Goal: Task Accomplishment & Management: Use online tool/utility

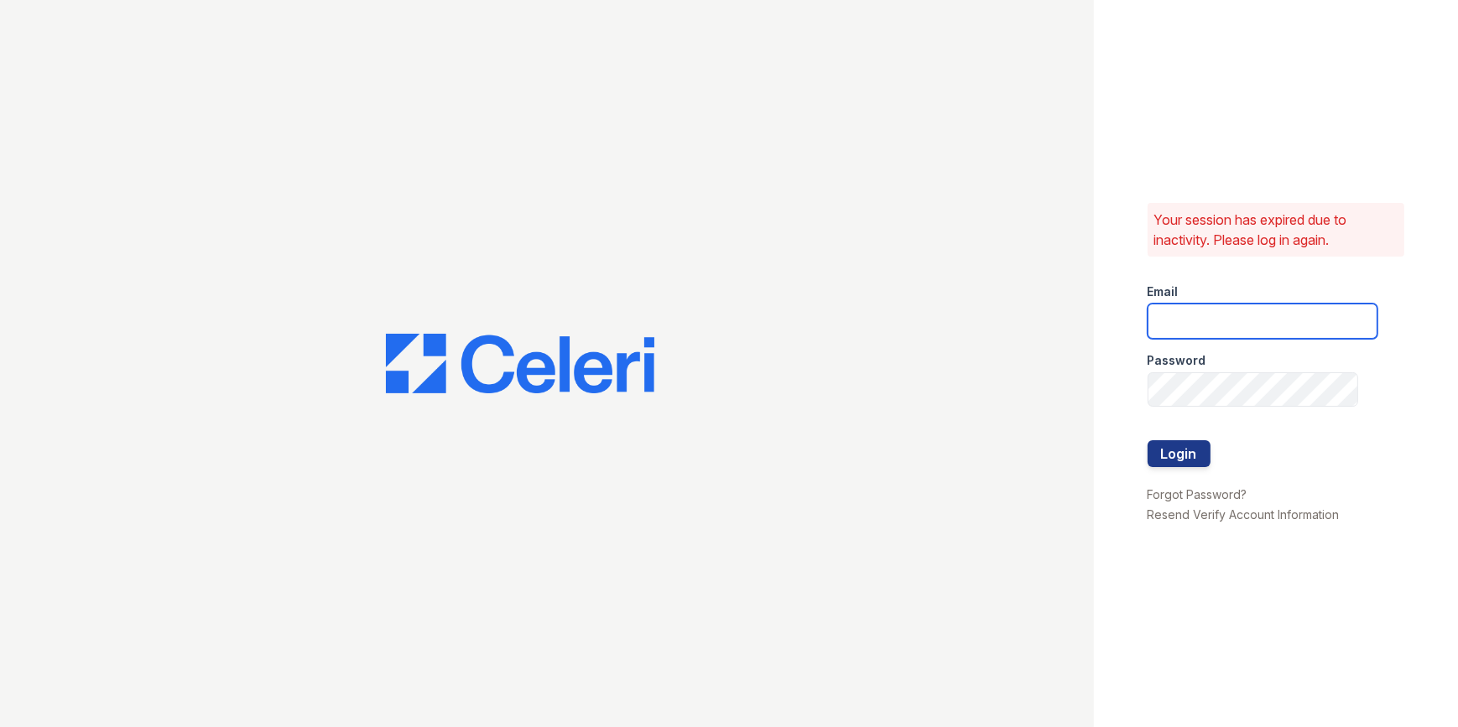
click at [1250, 325] on input "email" at bounding box center [1262, 321] width 230 height 35
type input "mimi@jaygroupny.com"
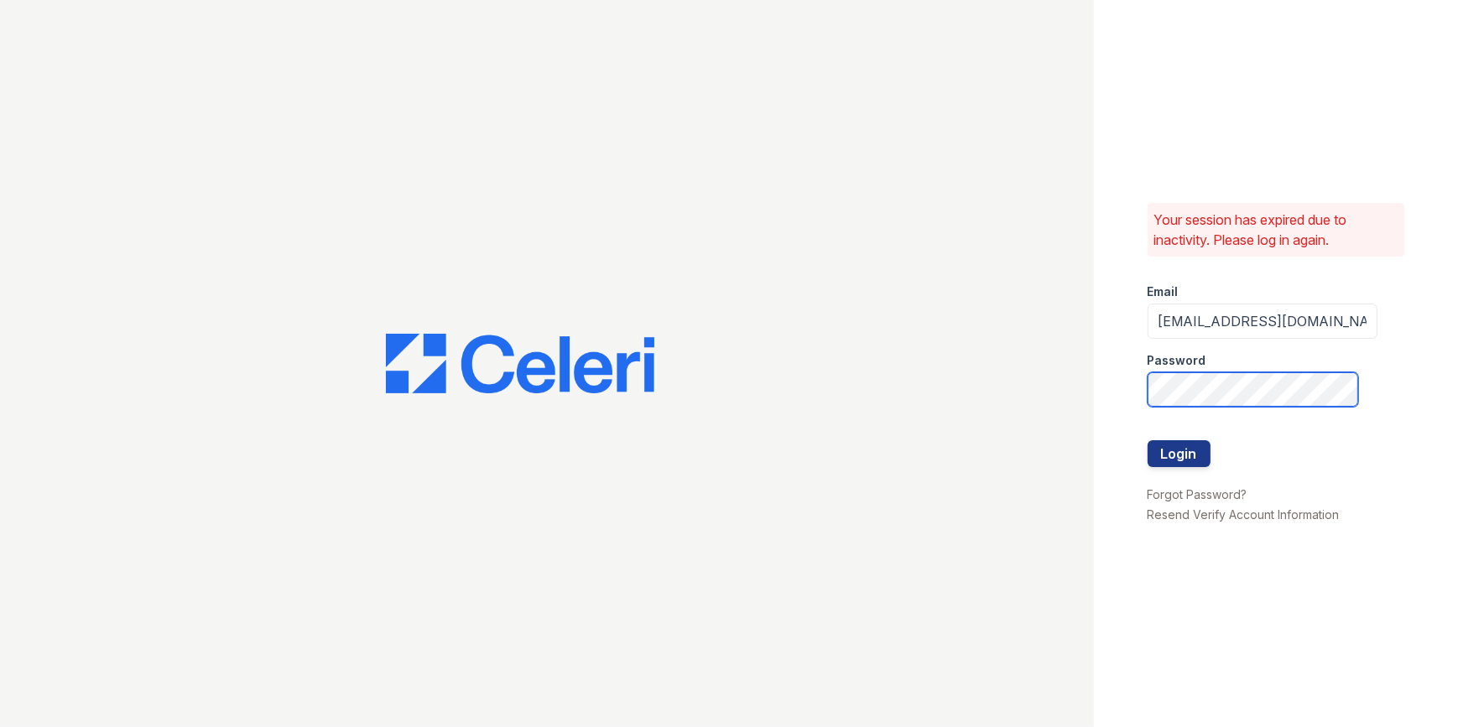
click at [1147, 440] on button "Login" at bounding box center [1178, 453] width 63 height 27
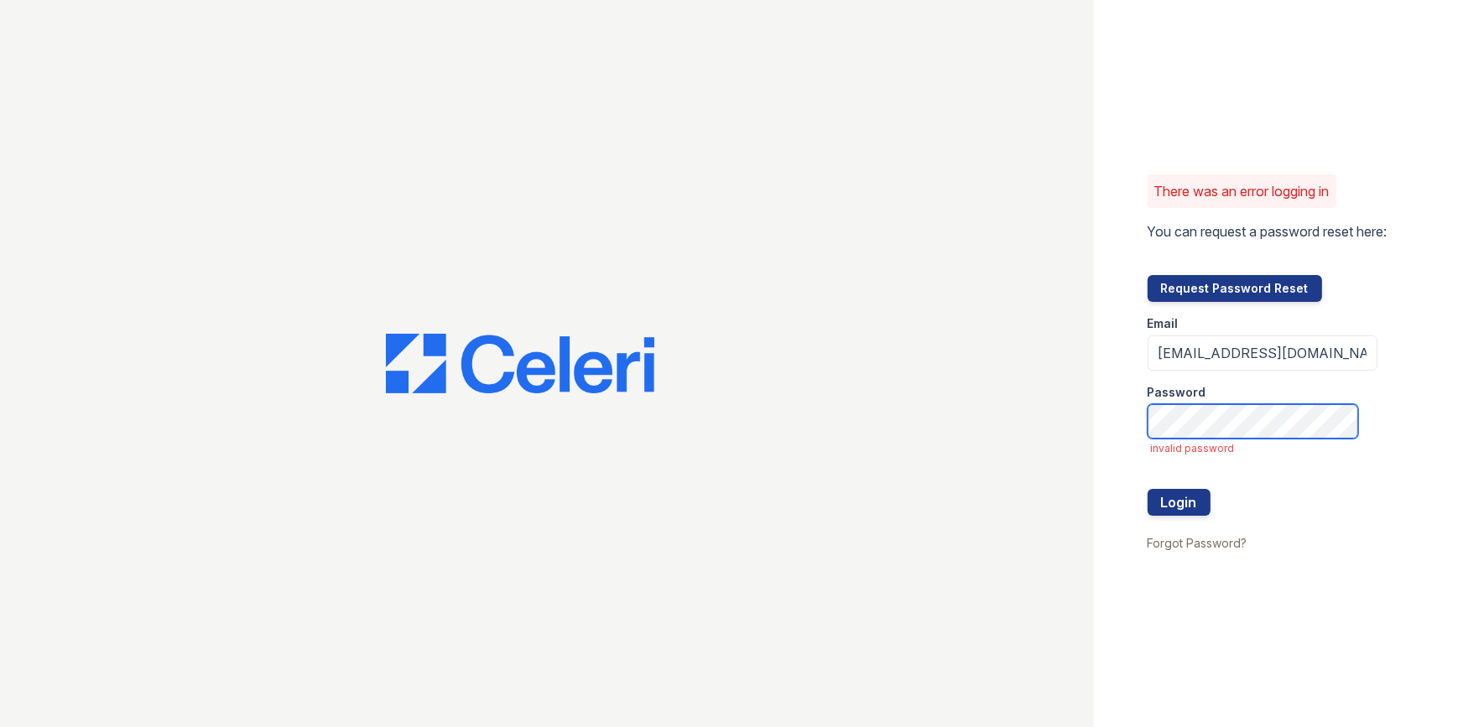
click at [1147, 489] on button "Login" at bounding box center [1178, 502] width 63 height 27
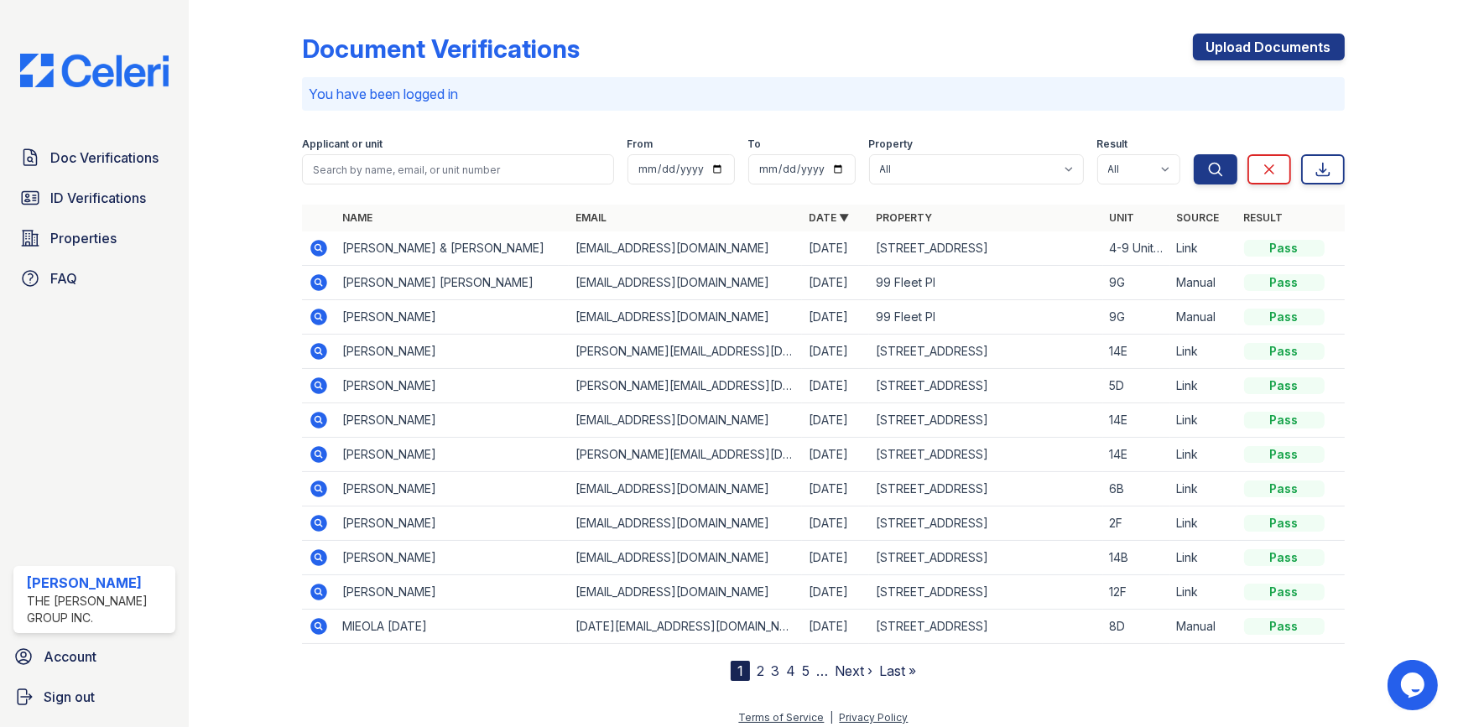
drag, startPoint x: 318, startPoint y: 285, endPoint x: 324, endPoint y: 304, distance: 19.4
click at [318, 285] on icon at bounding box center [319, 282] width 17 height 17
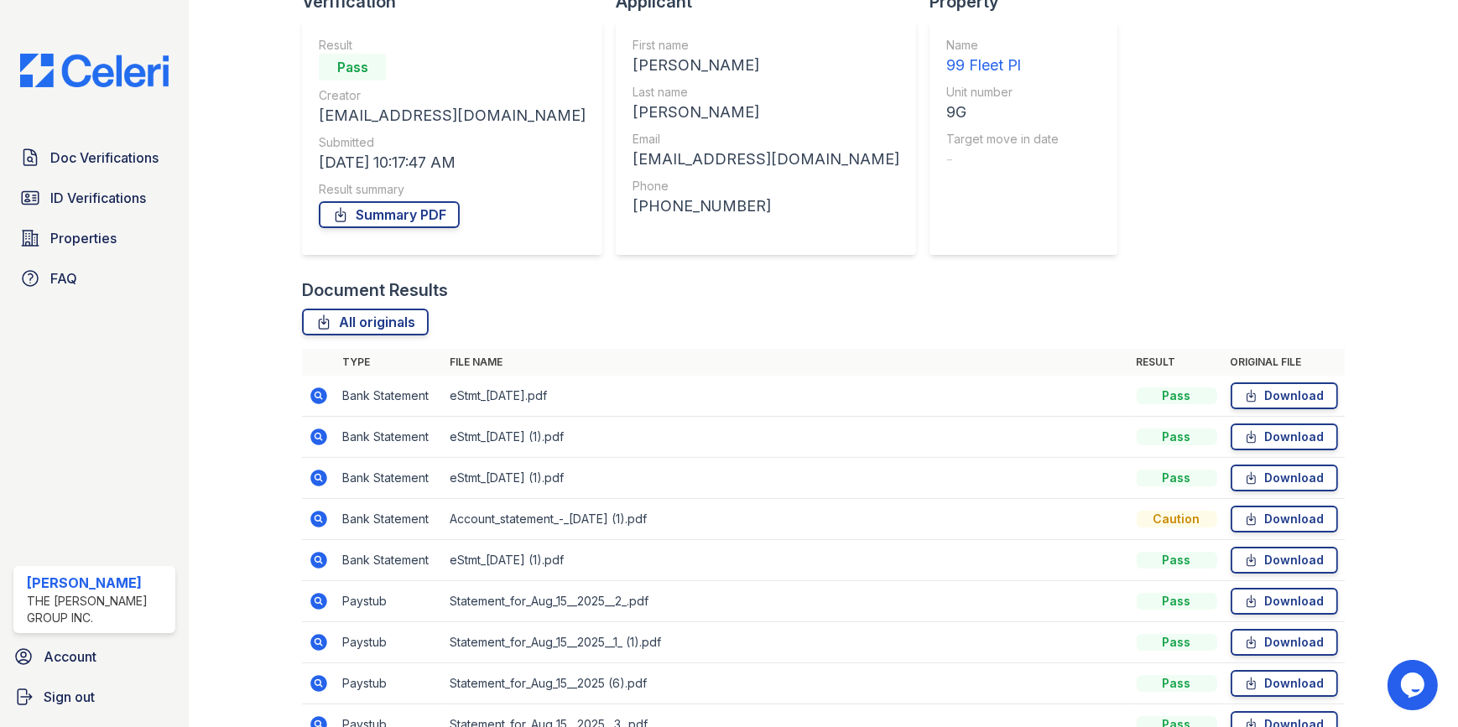
scroll to position [225, 0]
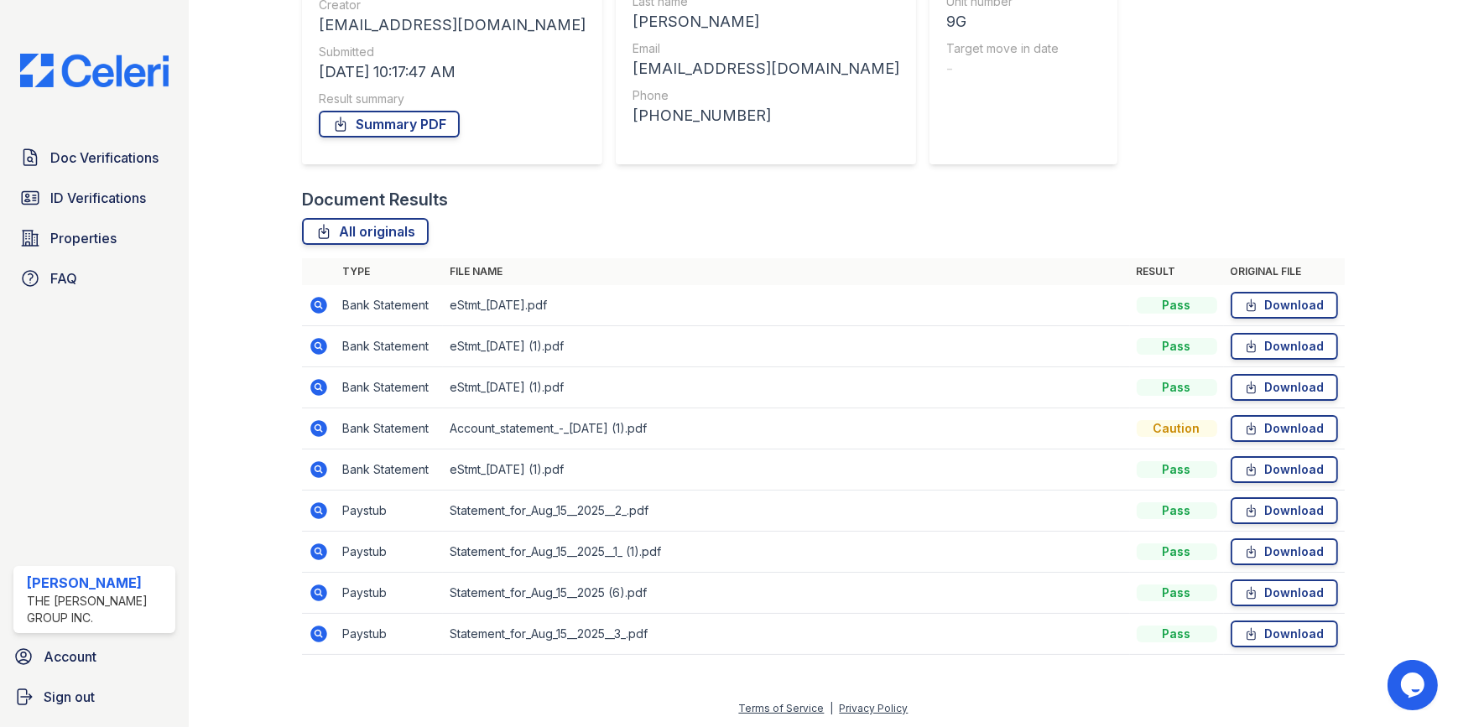
click at [328, 470] on td at bounding box center [319, 470] width 34 height 41
click at [323, 470] on icon at bounding box center [319, 469] width 17 height 17
click at [321, 350] on icon at bounding box center [319, 346] width 17 height 17
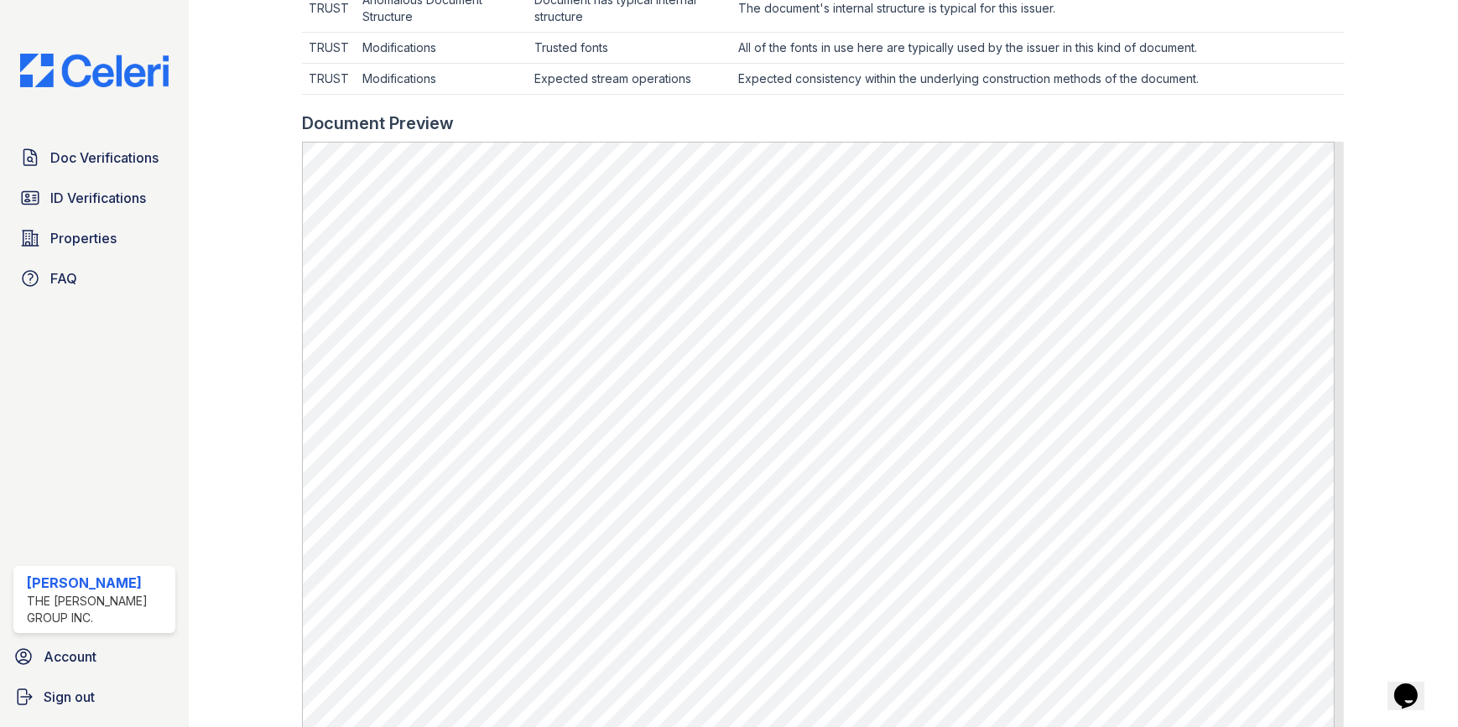
scroll to position [762, 0]
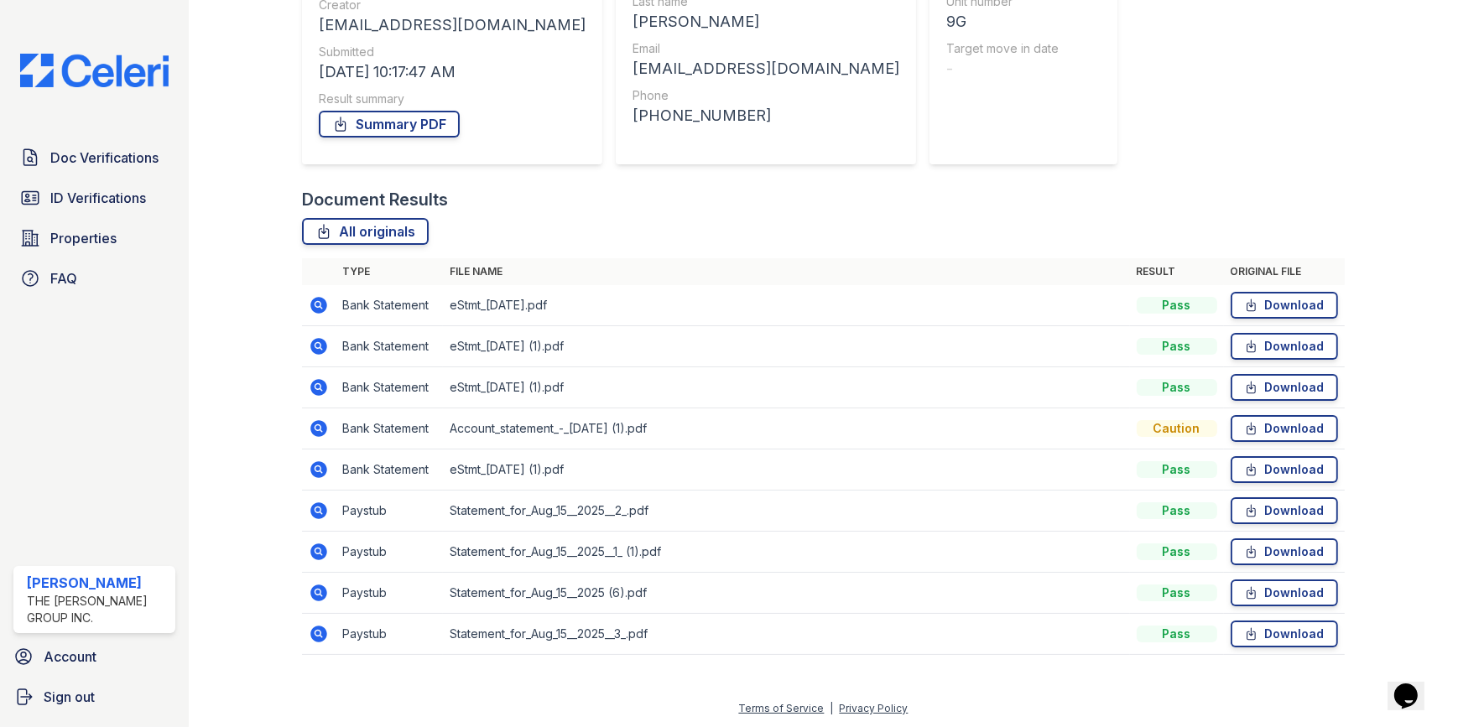
click at [319, 388] on icon at bounding box center [319, 387] width 20 height 20
click at [325, 433] on icon at bounding box center [319, 429] width 20 height 20
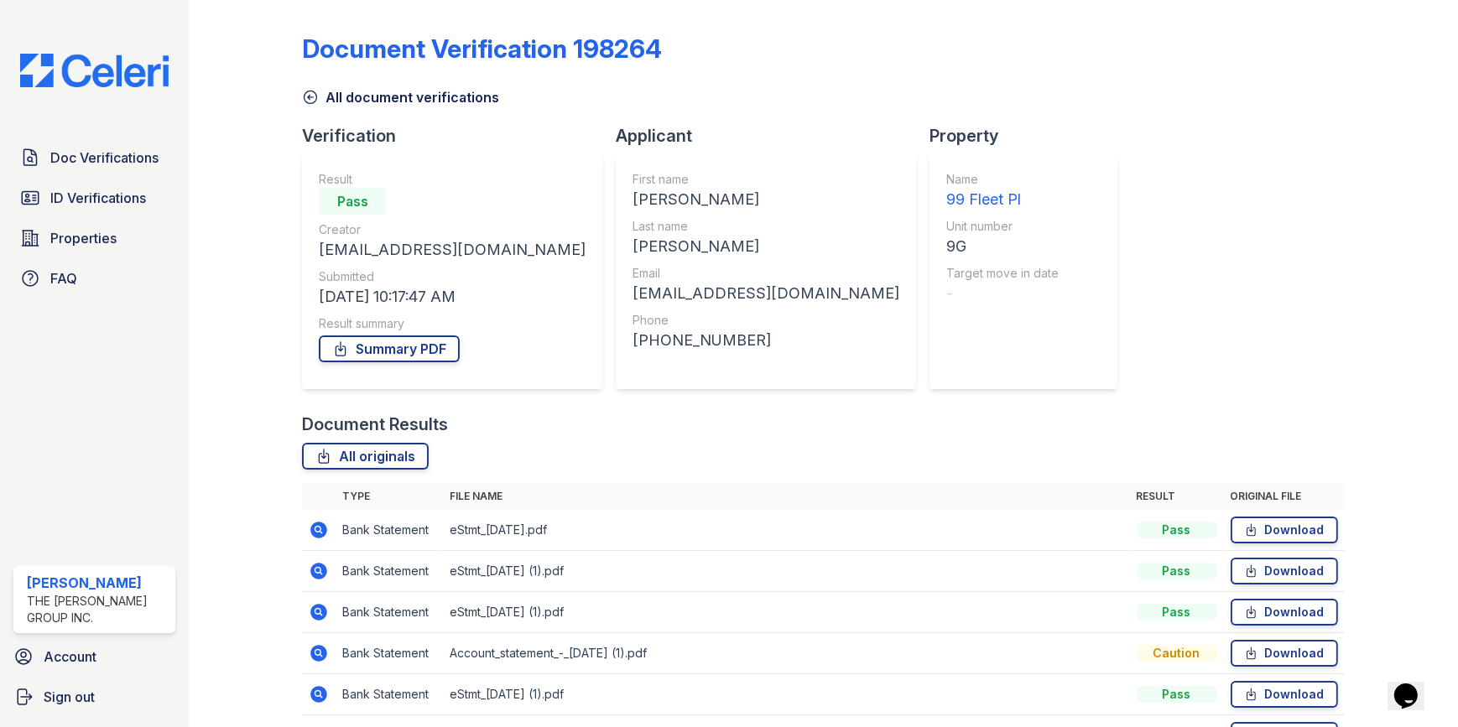
click at [324, 528] on icon at bounding box center [319, 530] width 17 height 17
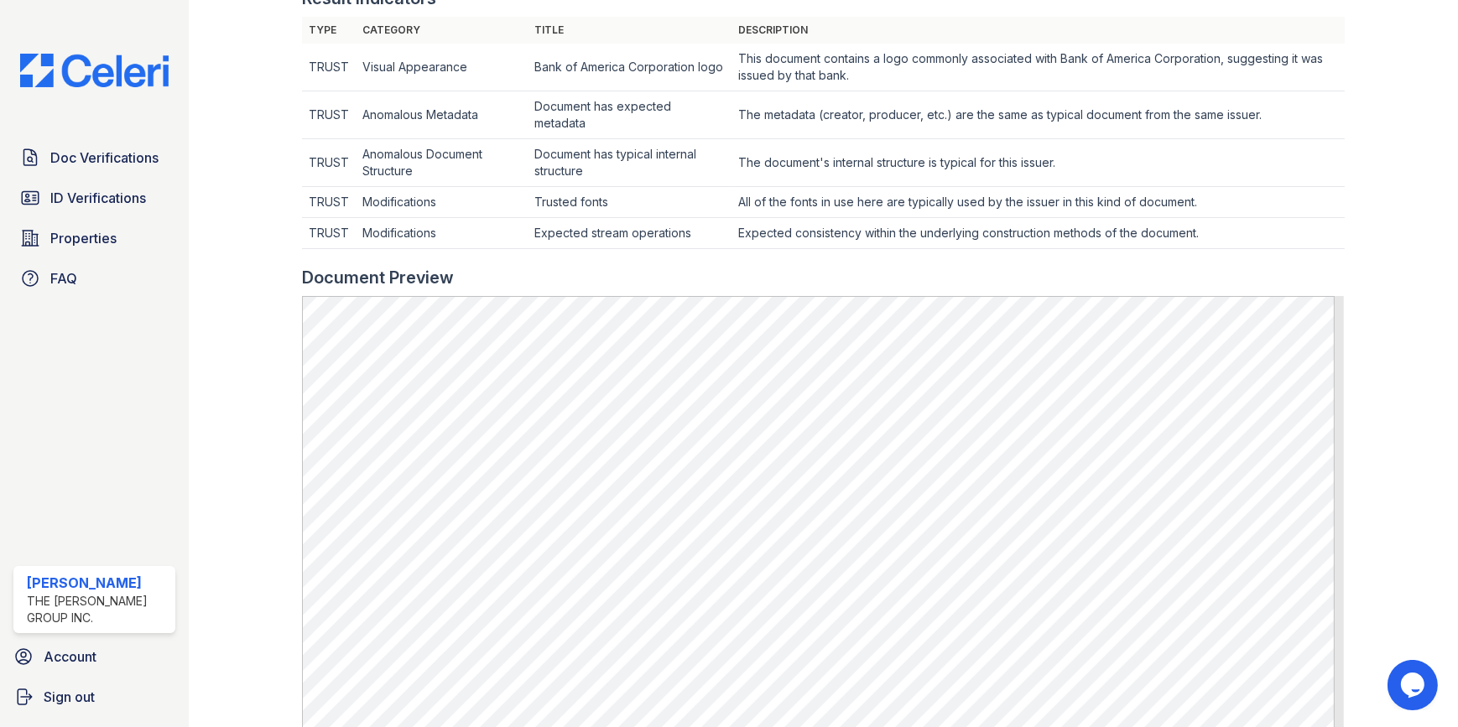
scroll to position [869, 0]
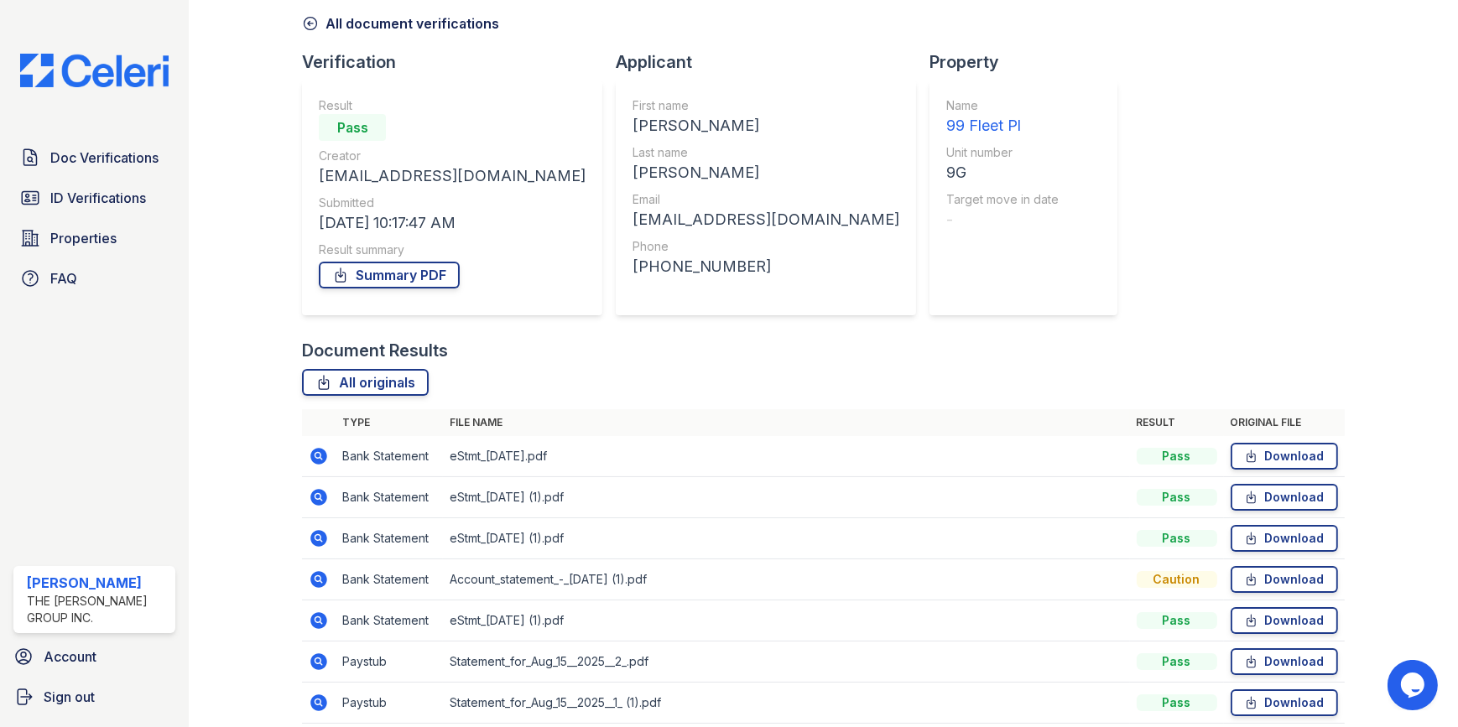
scroll to position [225, 0]
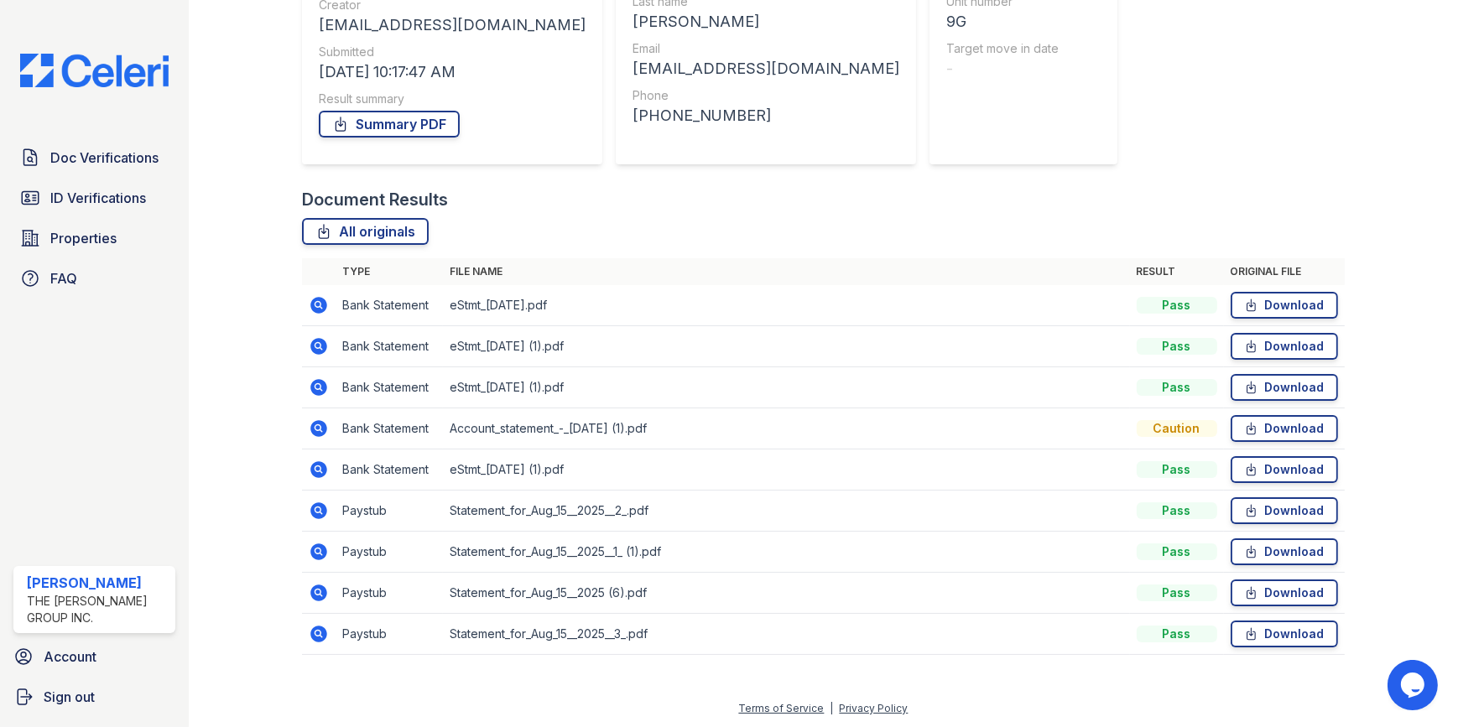
click at [315, 587] on icon at bounding box center [319, 593] width 17 height 17
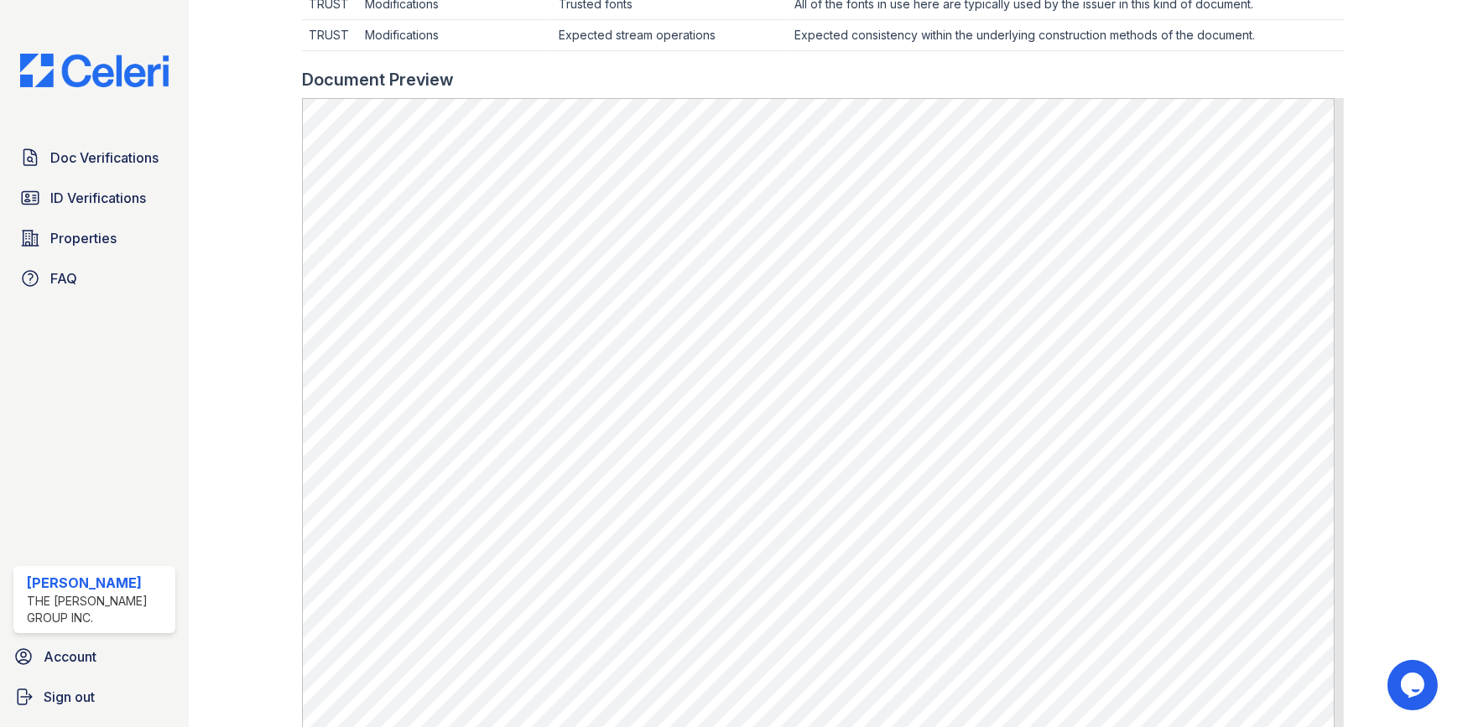
scroll to position [804, 0]
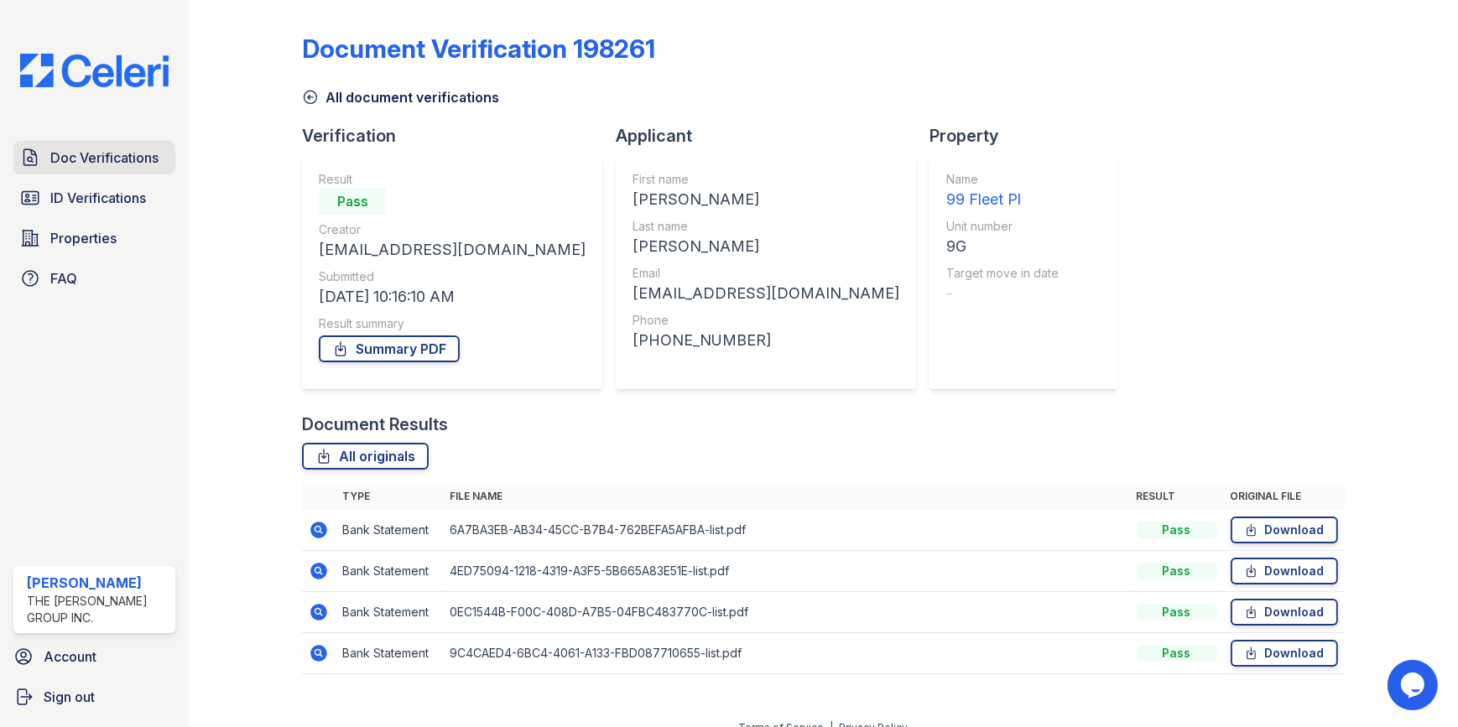
click at [89, 157] on span "Doc Verifications" at bounding box center [104, 158] width 108 height 20
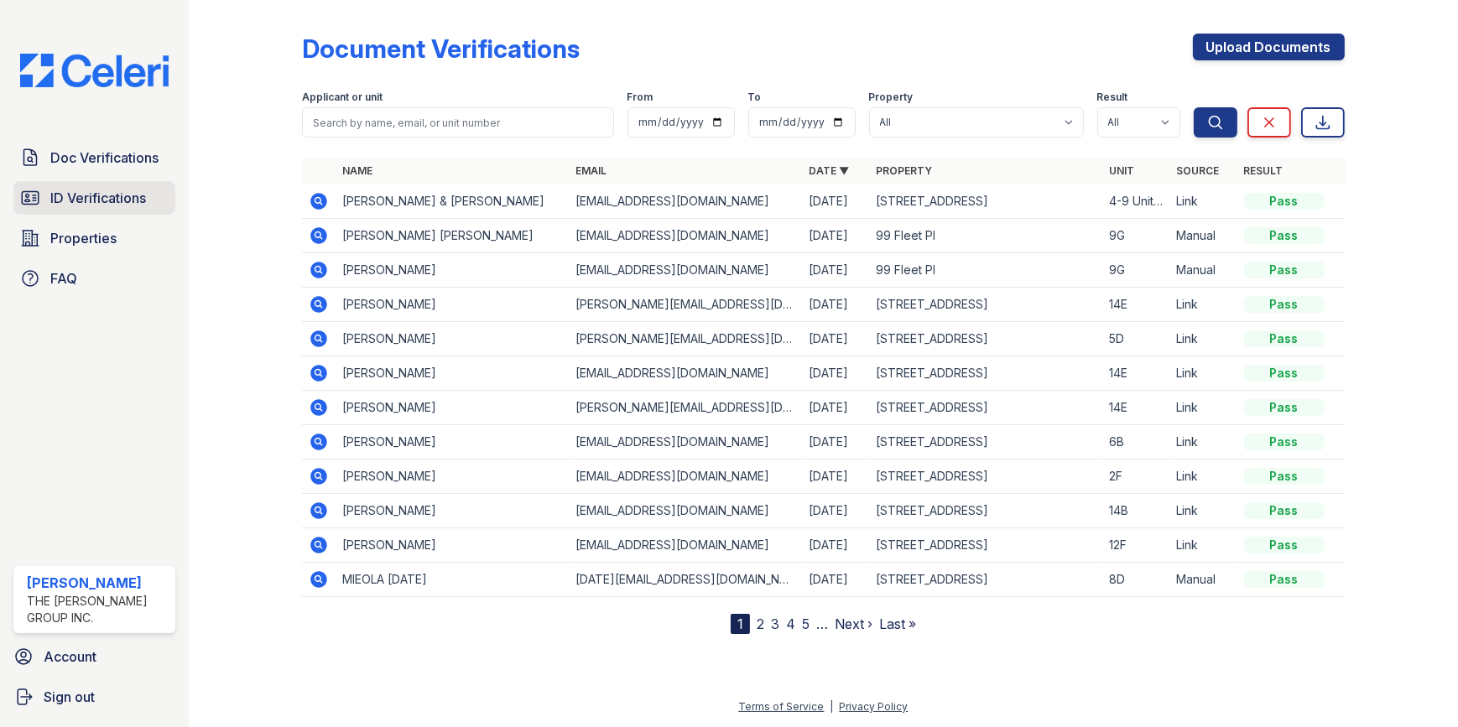
drag, startPoint x: 113, startPoint y: 152, endPoint x: 136, endPoint y: 195, distance: 48.4
click at [112, 152] on span "Doc Verifications" at bounding box center [104, 158] width 108 height 20
click at [59, 235] on span "Properties" at bounding box center [83, 238] width 66 height 20
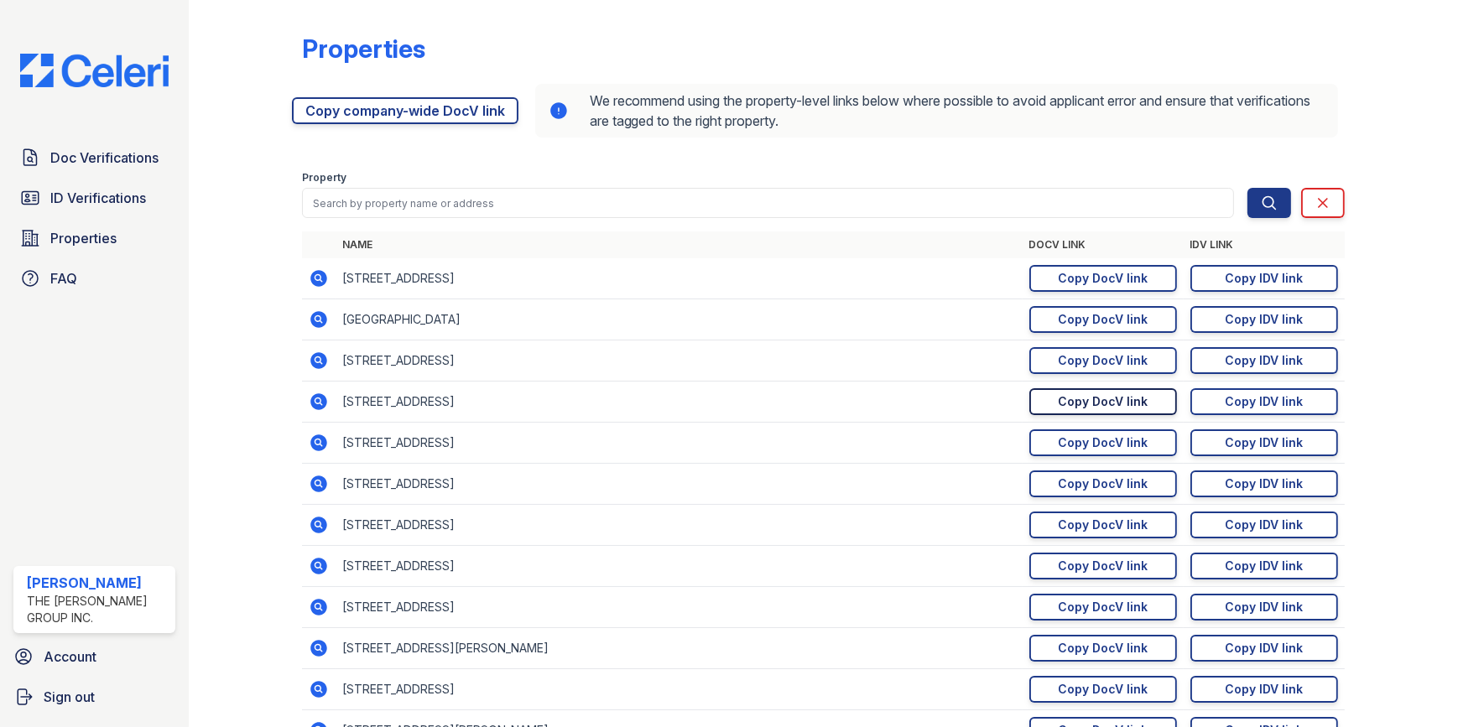
click at [1077, 395] on div "Copy DocV link" at bounding box center [1103, 401] width 90 height 17
